Goal: Task Accomplishment & Management: Complete application form

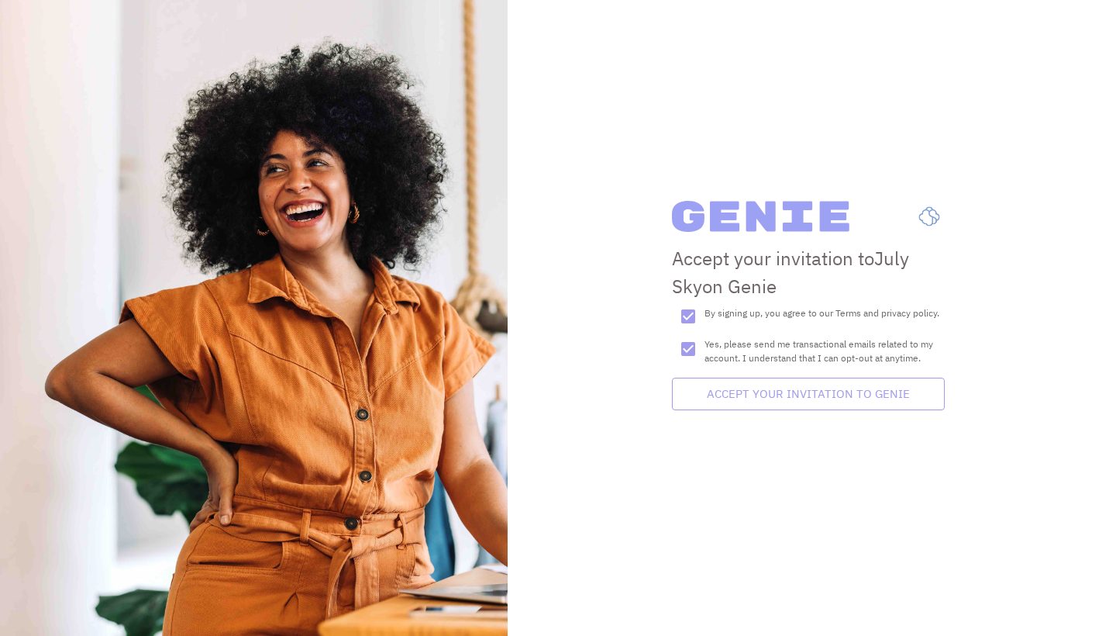
click at [821, 397] on button "Accept your Invitation to Genie" at bounding box center [808, 393] width 273 height 33
click at [808, 400] on button "Accept your Invitation to Genie" at bounding box center [808, 393] width 273 height 33
